Goal: Transaction & Acquisition: Purchase product/service

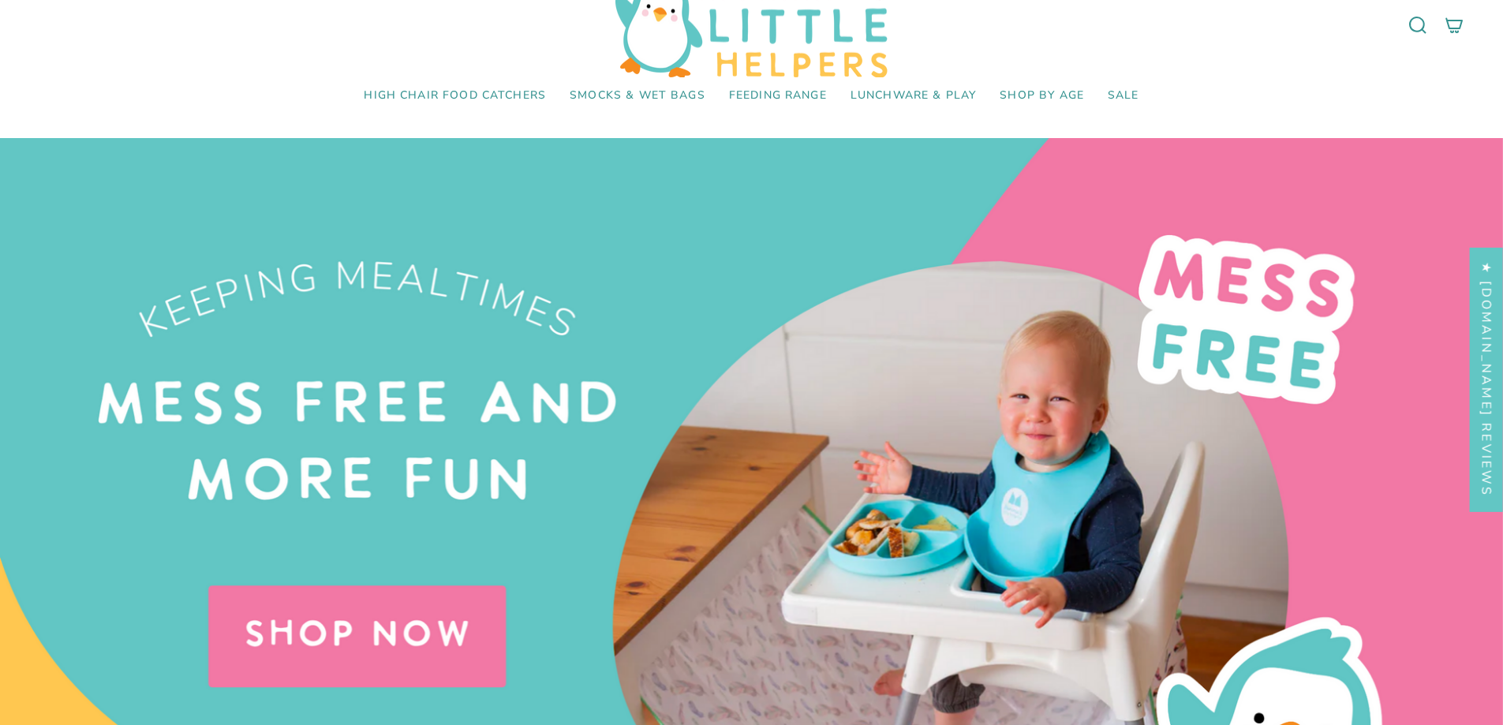
scroll to position [46, 0]
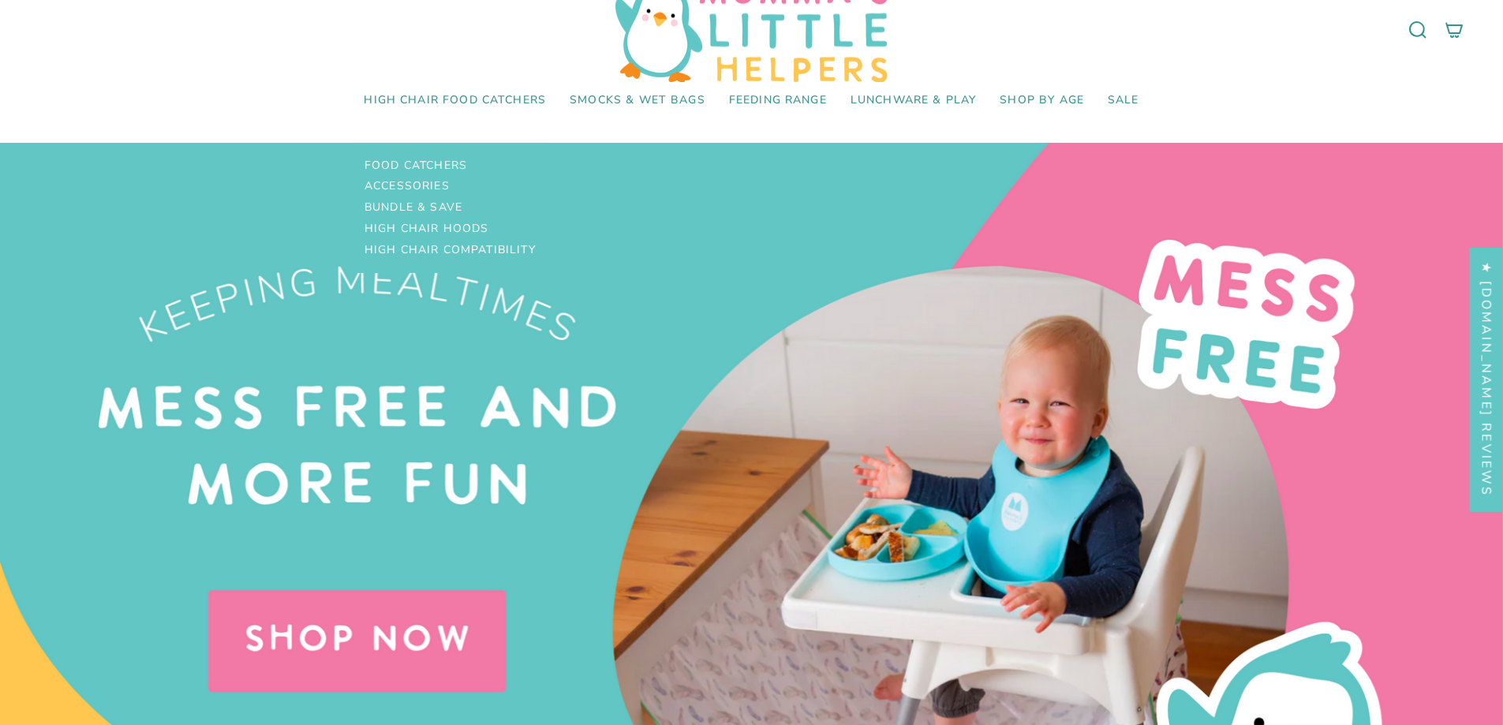
click at [479, 98] on span "High Chair Food Catchers" at bounding box center [455, 100] width 182 height 13
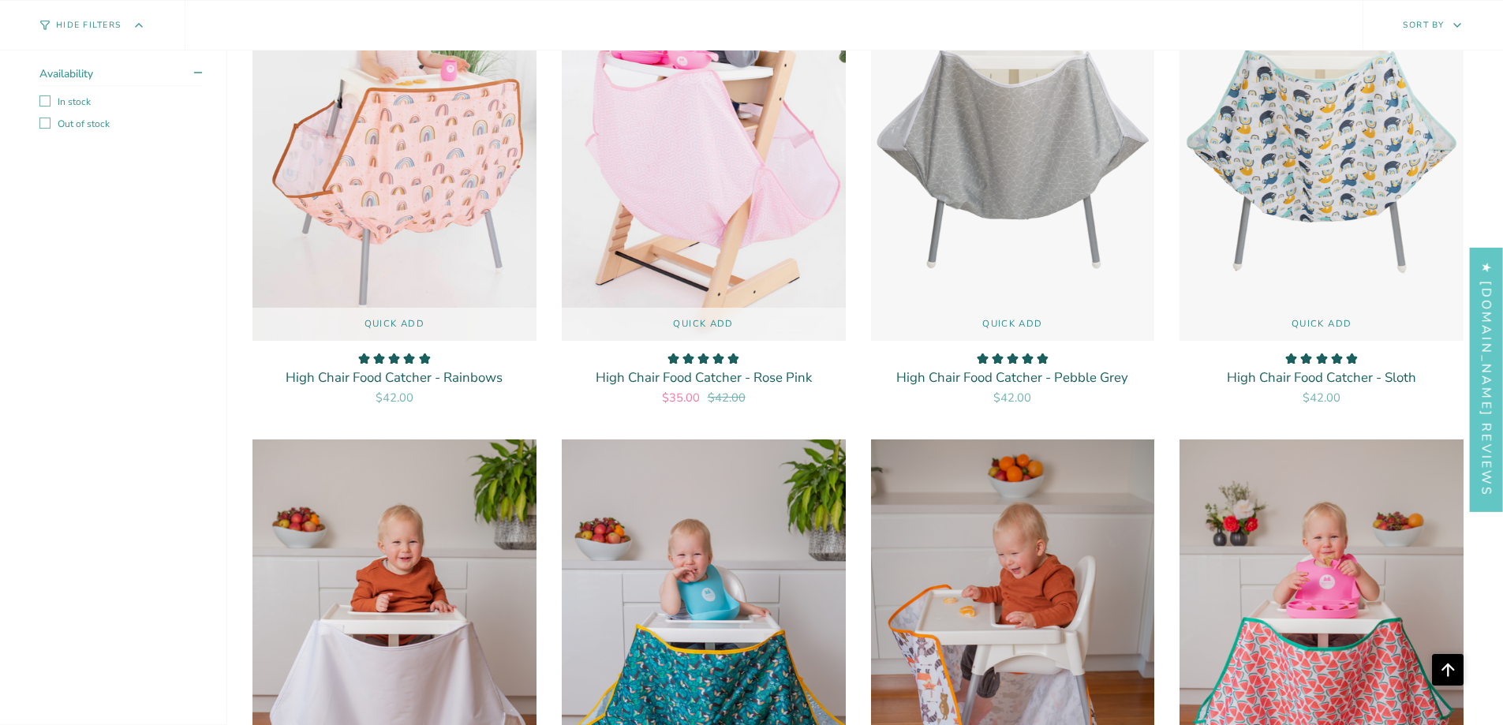
scroll to position [1821, 0]
